Goal: Task Accomplishment & Management: Use online tool/utility

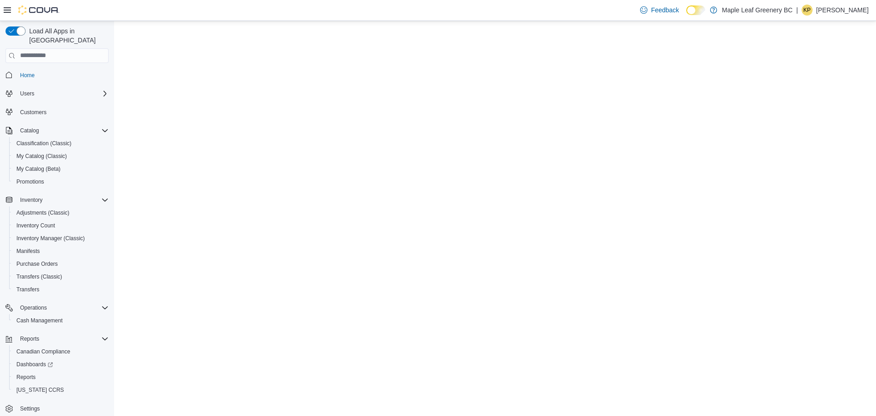
select select "**********"
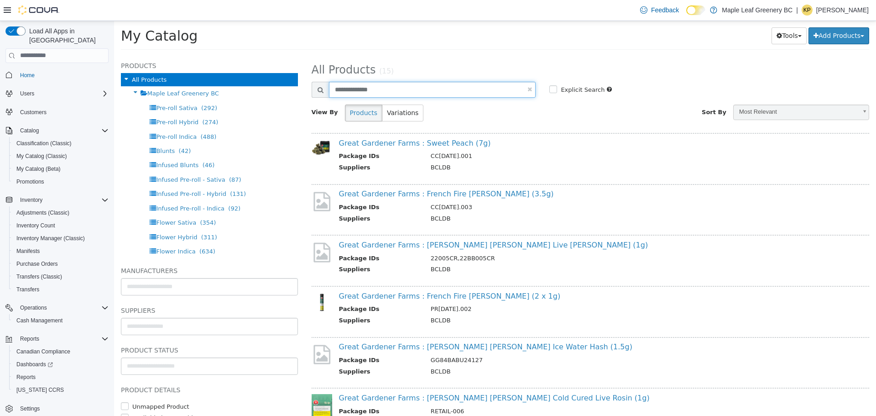
drag, startPoint x: 381, startPoint y: 90, endPoint x: 307, endPoint y: 90, distance: 74.4
click at [307, 90] on div "**********" at bounding box center [424, 89] width 238 height 16
type input "********"
select select "**********"
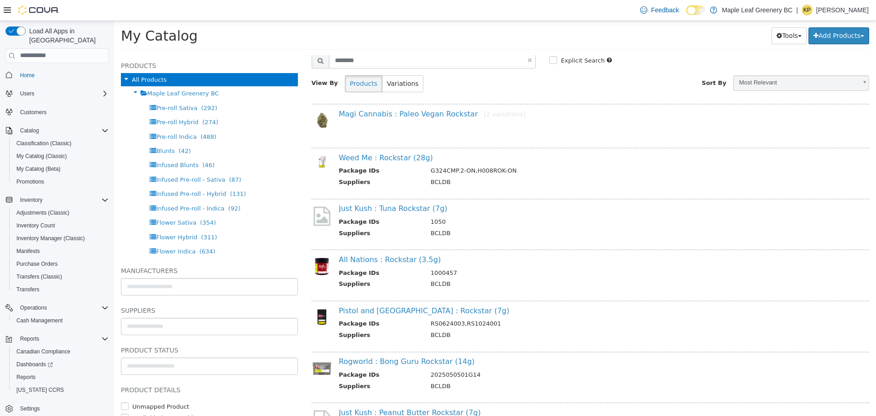
scroll to position [46, 0]
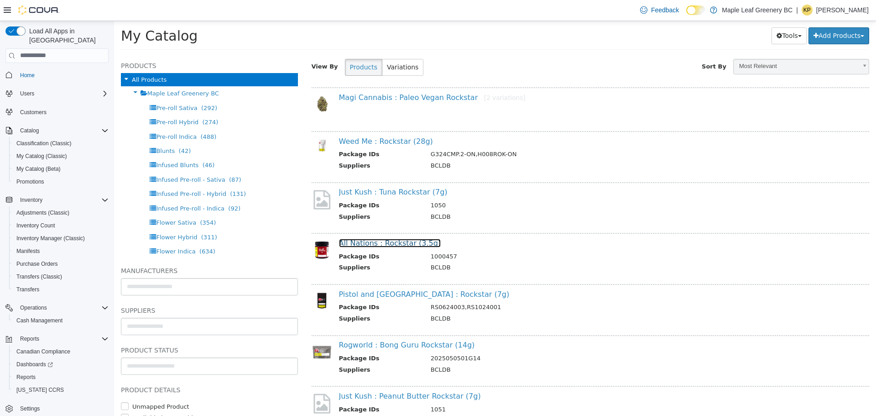
click at [402, 242] on link "All Nations : Rockstar (3.5g)" at bounding box center [390, 242] width 102 height 9
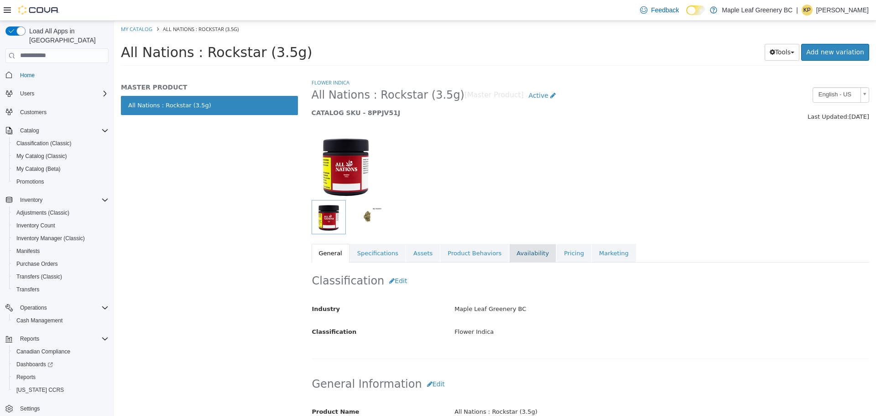
click at [529, 250] on link "Availability" at bounding box center [532, 252] width 47 height 19
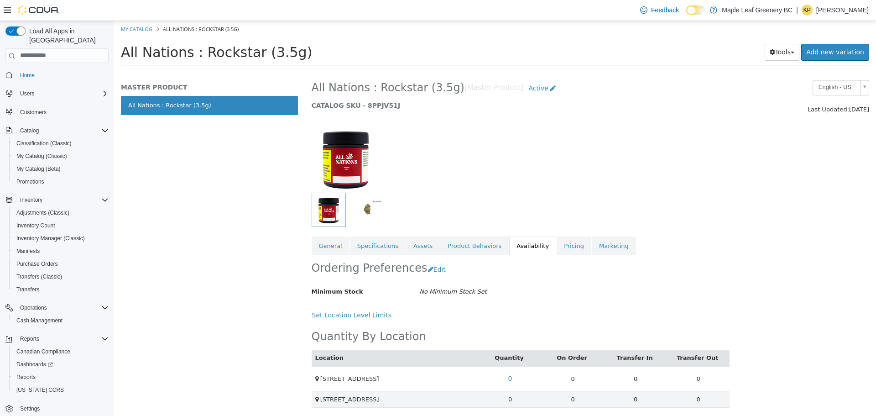
scroll to position [9, 0]
click at [133, 30] on link "My Catalog" at bounding box center [136, 28] width 31 height 7
select select "**********"
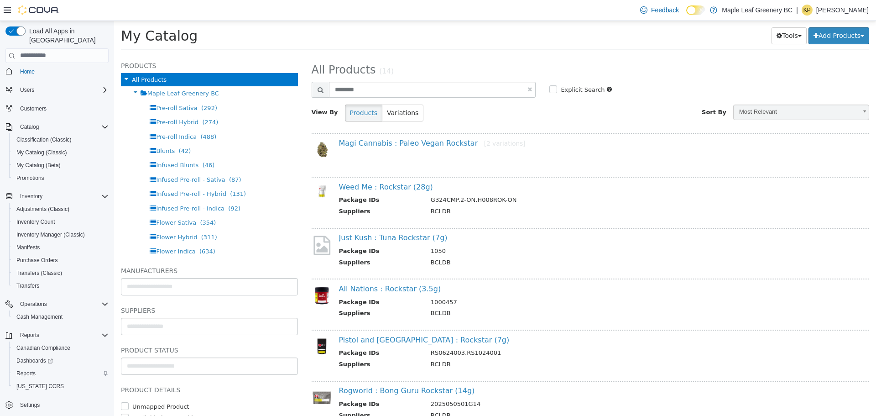
scroll to position [4, 0]
click at [23, 369] on span "Reports" at bounding box center [25, 372] width 19 height 7
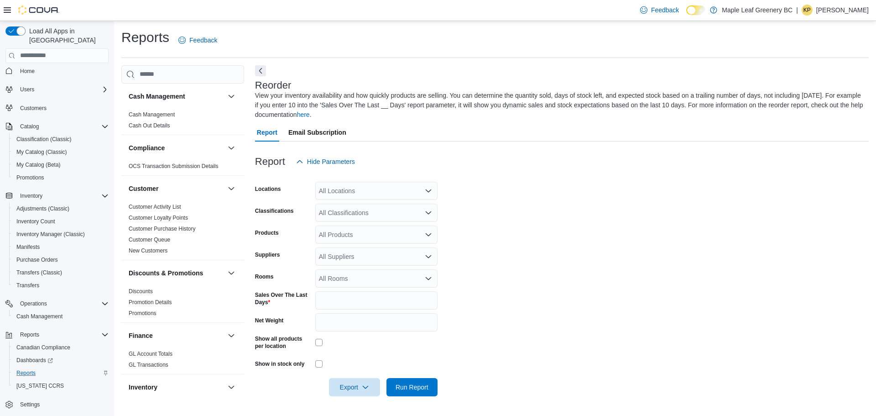
click at [355, 194] on div "All Locations" at bounding box center [376, 191] width 122 height 18
click at [350, 216] on span "[STREET_ADDRESS]" at bounding box center [366, 219] width 63 height 9
click at [515, 235] on form "Locations 71 Sixth Street Classifications All Classifications Products All Prod…" at bounding box center [562, 283] width 614 height 225
click at [345, 383] on span "Export" at bounding box center [354, 386] width 40 height 18
click at [349, 321] on input "Net Weight" at bounding box center [376, 322] width 122 height 18
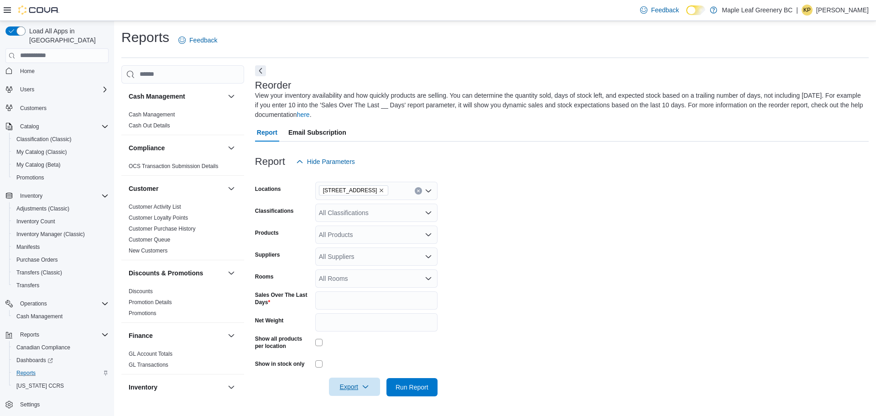
click at [348, 381] on span "Export" at bounding box center [354, 386] width 40 height 18
click at [347, 336] on button "Export to Excel" at bounding box center [356, 332] width 52 height 18
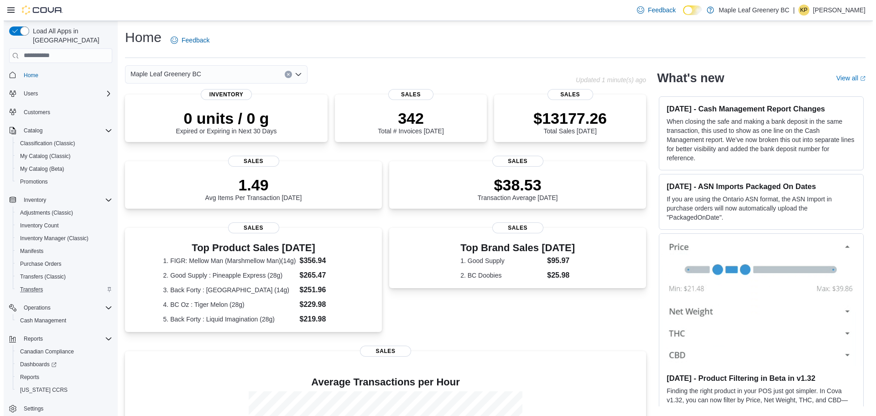
scroll to position [4, 0]
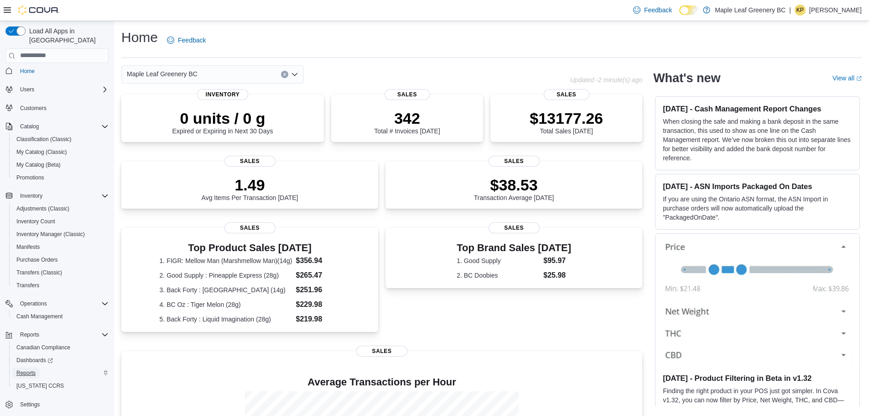
click at [34, 369] on span "Reports" at bounding box center [25, 372] width 19 height 7
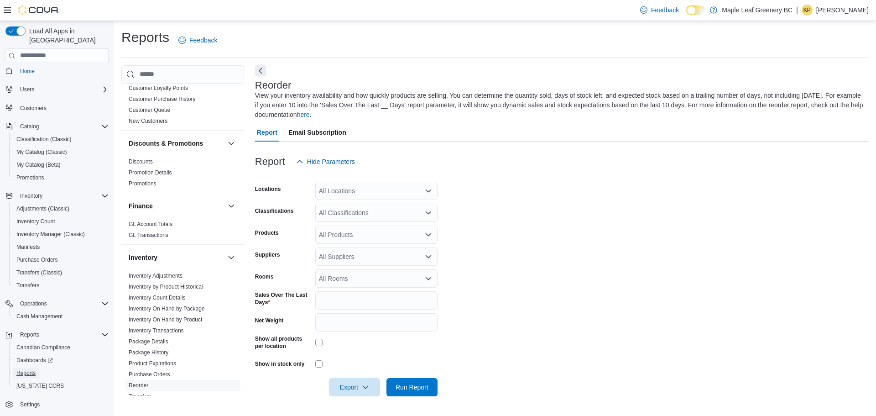
scroll to position [183, 0]
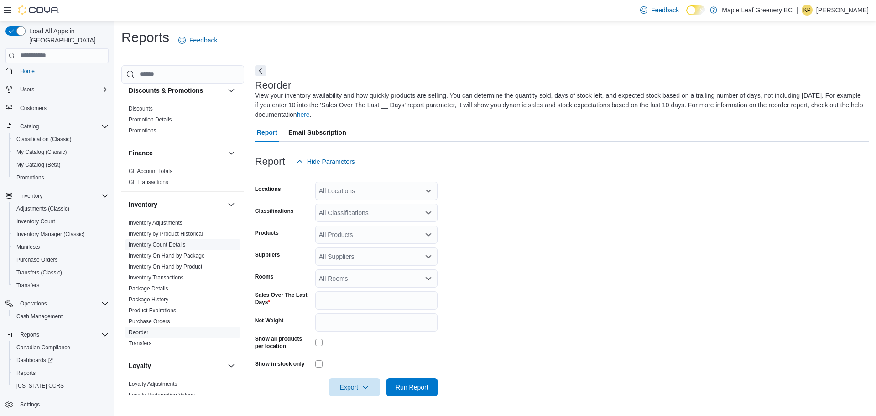
click at [168, 243] on link "Inventory Count Details" at bounding box center [157, 244] width 57 height 6
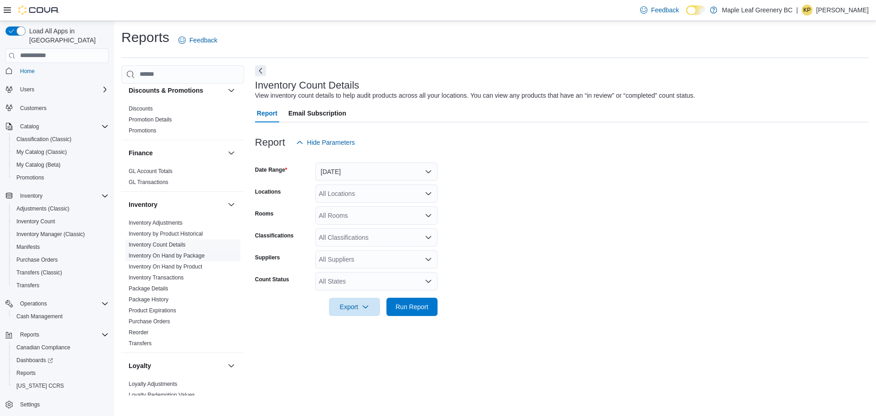
click at [172, 255] on link "Inventory On Hand by Package" at bounding box center [167, 255] width 76 height 6
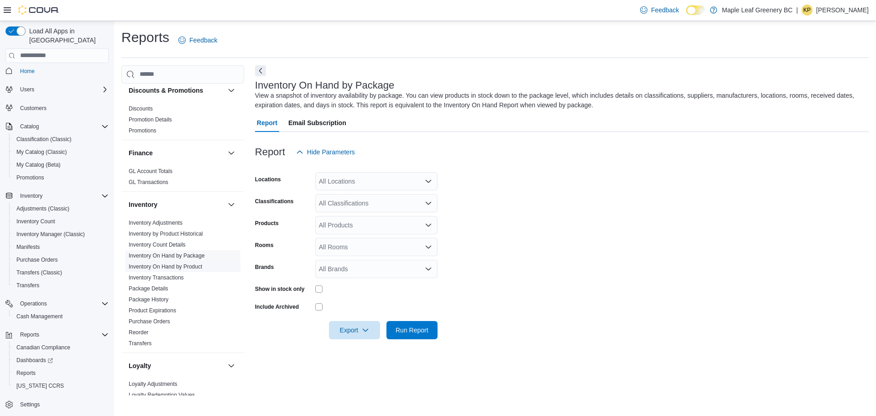
click at [171, 265] on link "Inventory On Hand by Product" at bounding box center [165, 266] width 73 height 6
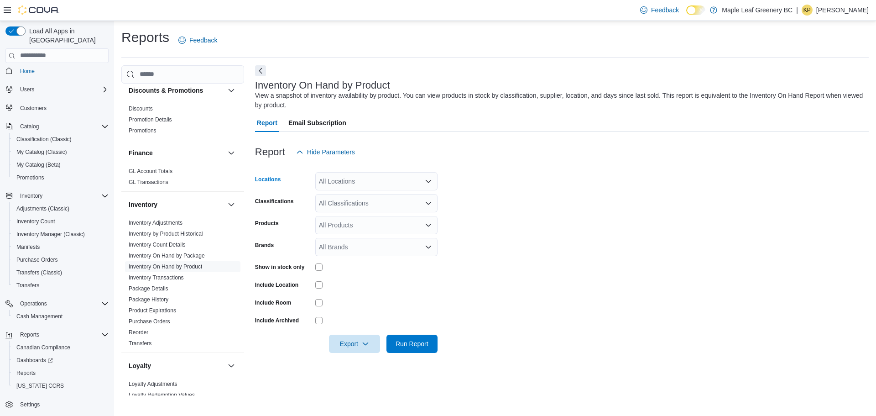
click at [335, 180] on div "All Locations" at bounding box center [376, 181] width 122 height 18
click at [338, 207] on span "[STREET_ADDRESS]" at bounding box center [366, 209] width 63 height 9
click at [526, 245] on form "Locations [STREET_ADDRESS] Selected. [STREET_ADDRESS]. Press Backspace to delet…" at bounding box center [562, 257] width 614 height 192
click at [354, 339] on span "Export" at bounding box center [354, 343] width 40 height 18
click at [307, 260] on div "Show in stock only" at bounding box center [283, 267] width 57 height 14
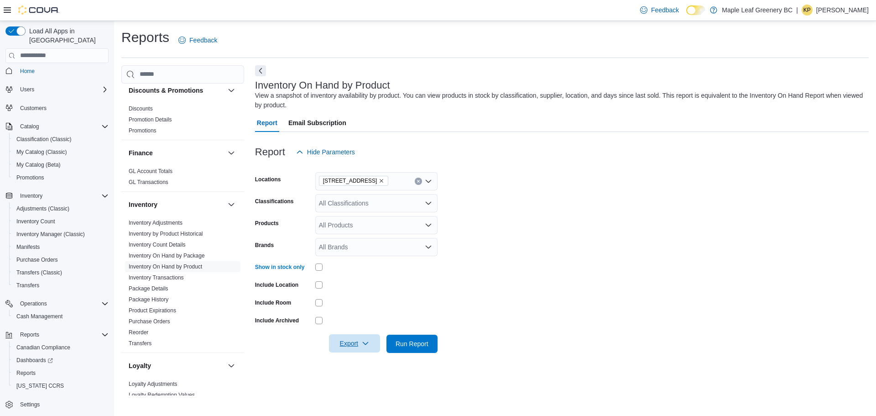
click at [355, 342] on span "Export" at bounding box center [354, 343] width 40 height 18
click at [352, 290] on span "Export to Excel" at bounding box center [355, 288] width 41 height 7
click at [46, 356] on span "Dashboards" at bounding box center [34, 359] width 37 height 7
